Goal: Information Seeking & Learning: Check status

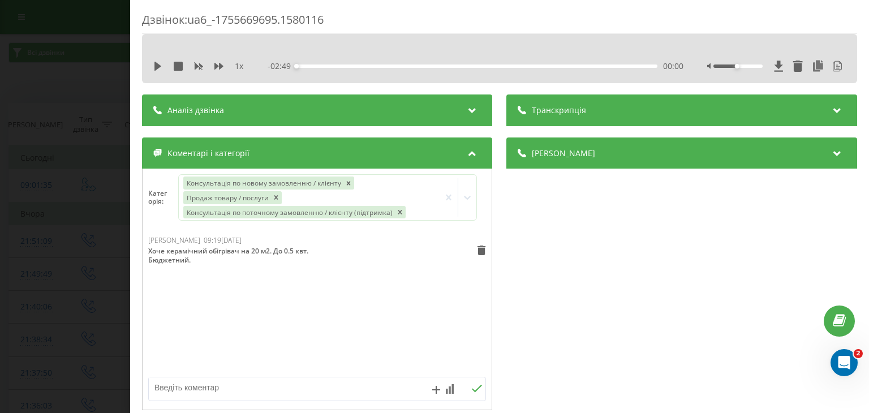
click at [97, 102] on div "Дзвінок : ua6_-1755669695.1580116 1 x - 02:49 00:00 00:00 Транскрипція 00:00 Дя…" at bounding box center [434, 206] width 869 height 413
